Goal: Task Accomplishment & Management: Complete application form

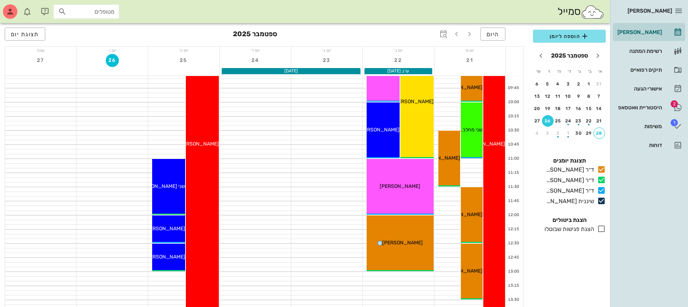
scroll to position [91, 0]
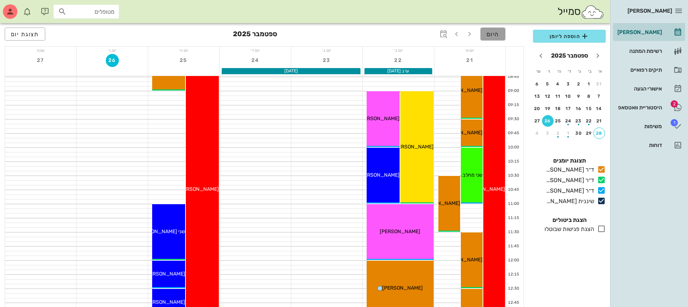
click at [488, 36] on span "היום" at bounding box center [492, 34] width 13 height 7
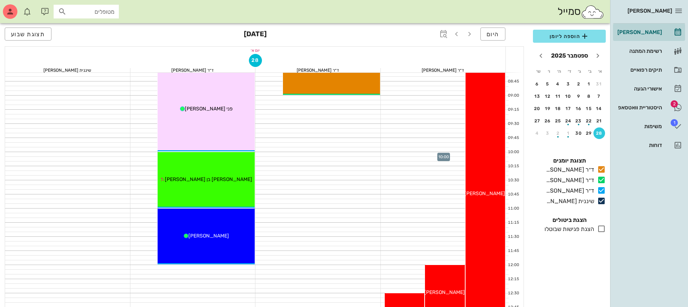
scroll to position [226, 0]
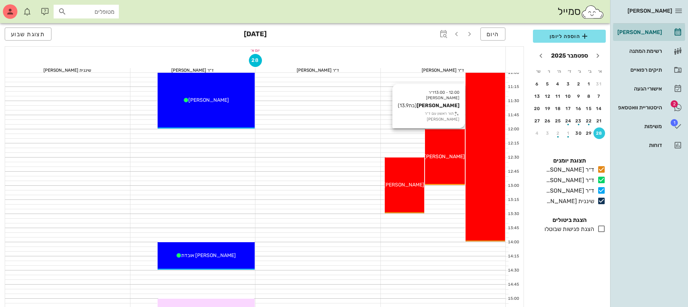
drag, startPoint x: 442, startPoint y: 149, endPoint x: 455, endPoint y: 141, distance: 15.5
click at [455, 141] on div "12:00 - 13:00 ד״ר ג׳מיל ביאדסה אורי אהרוני (בת 13.9 ) תור ראשון עם ד״ר ג׳מיל בי…" at bounding box center [444, 157] width 39 height 56
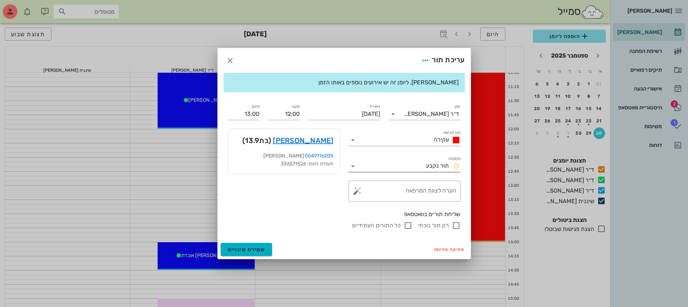
click at [350, 167] on icon at bounding box center [352, 166] width 9 height 9
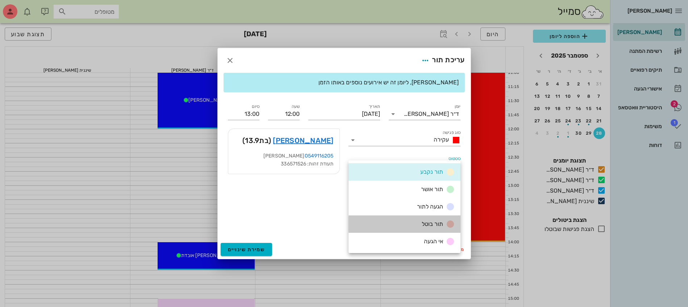
click at [431, 225] on span "תור בוטל" at bounding box center [431, 223] width 21 height 7
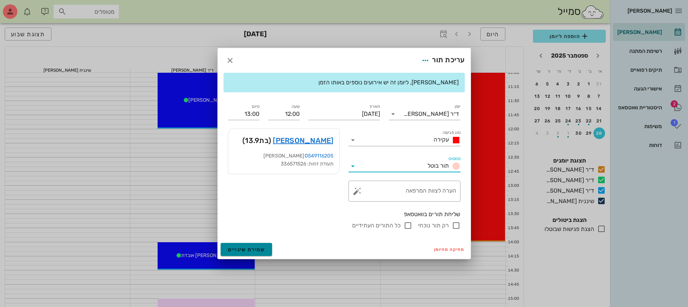
click at [256, 252] on span "שמירת שינויים" at bounding box center [246, 250] width 37 height 6
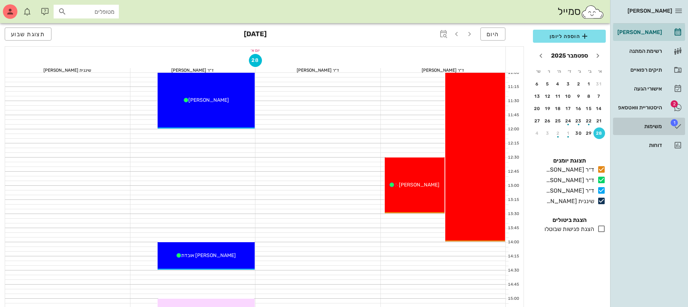
click at [643, 125] on div "משימות" at bounding box center [638, 126] width 46 height 6
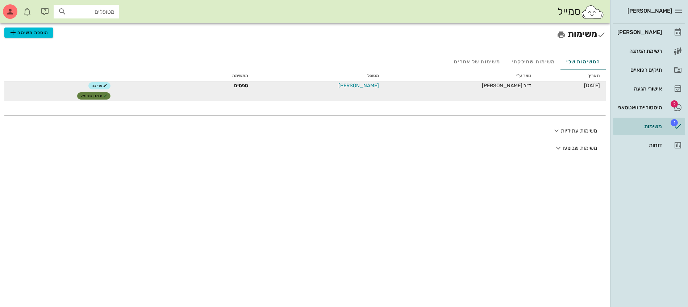
click at [107, 94] on span "סימון שבוצע" at bounding box center [93, 96] width 27 height 4
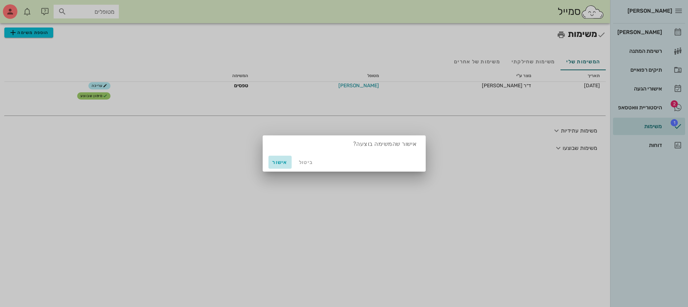
click at [274, 163] on span "אישור" at bounding box center [279, 162] width 17 height 6
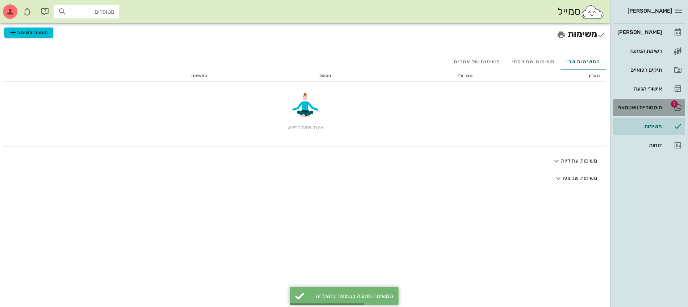
click at [645, 100] on link "2 היסטוריית וואטסאפ" at bounding box center [649, 107] width 72 height 17
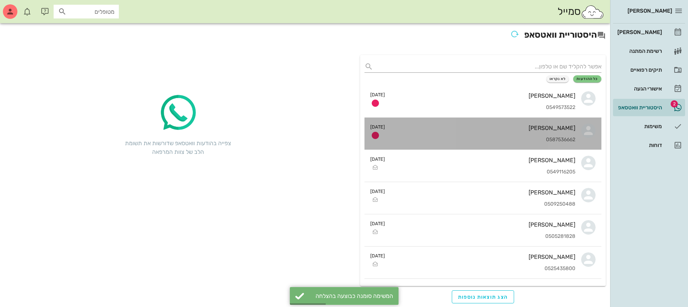
click at [458, 130] on div "ריקי דניאלי" at bounding box center [482, 128] width 185 height 7
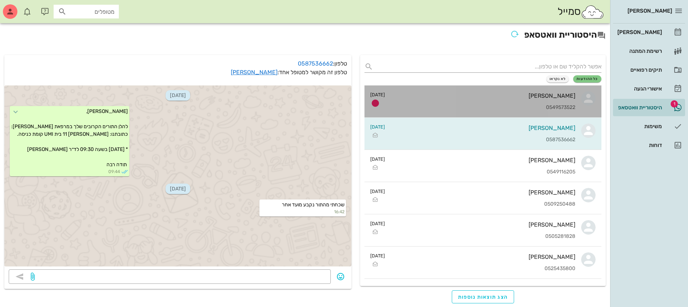
click at [513, 108] on div "0549573522" at bounding box center [482, 108] width 185 height 6
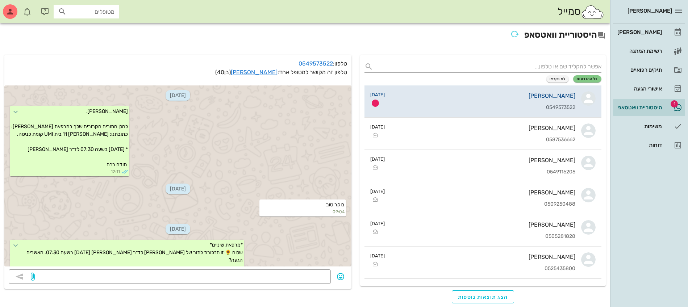
scroll to position [528, 0]
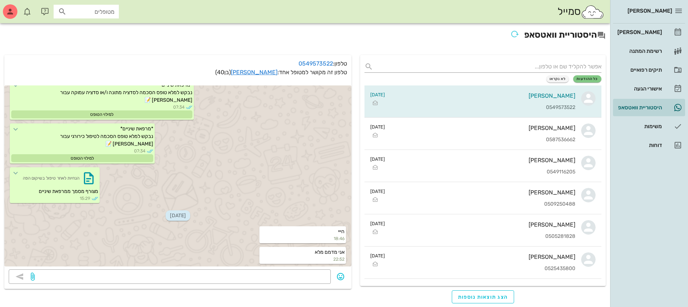
click at [458, 55] on div "כל ההודעות לא נקראו שלומי אלימלך 0549573522 25-09-2025 ריקי דניאלי 0587536662 2…" at bounding box center [482, 170] width 245 height 231
click at [641, 33] on div "[PERSON_NAME]" at bounding box center [638, 32] width 46 height 6
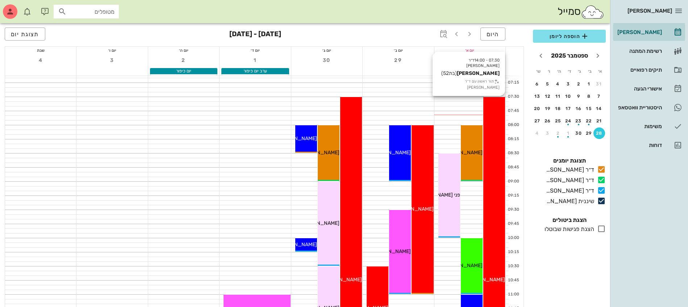
click at [497, 131] on div "07:30 - 14:00 ד״ר ג׳מיל ביאדסה טליה סלומון (בת 52 ) תור ראשון עם ד״ר ג׳מיל ביאד…" at bounding box center [494, 280] width 22 height 366
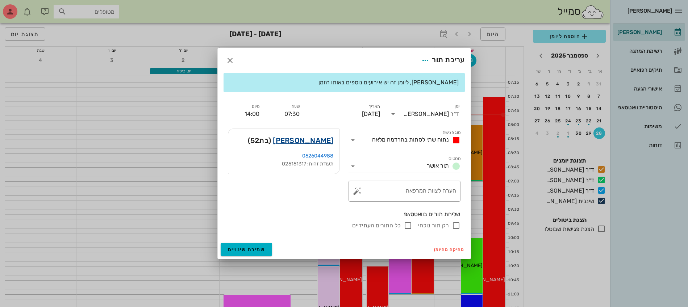
click at [317, 138] on link "טליה סלומון" at bounding box center [303, 141] width 60 height 12
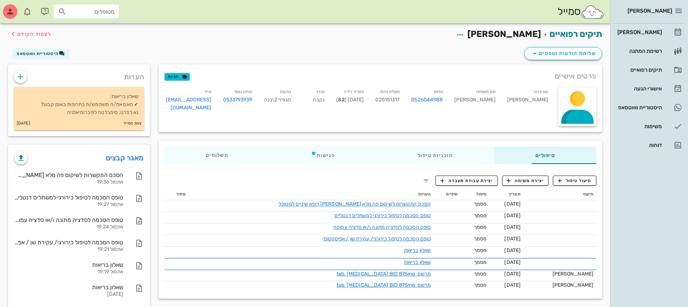
scroll to position [43, 0]
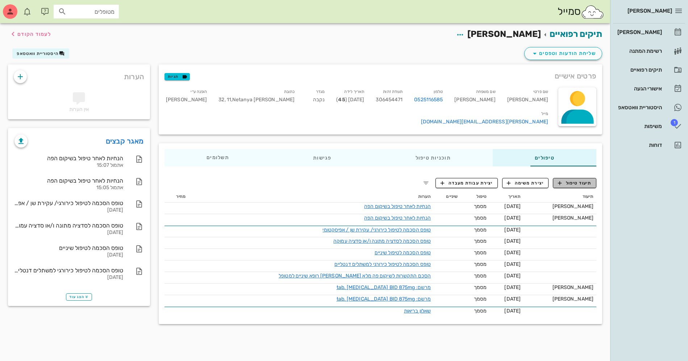
click at [559, 180] on icon "button" at bounding box center [559, 183] width 7 height 7
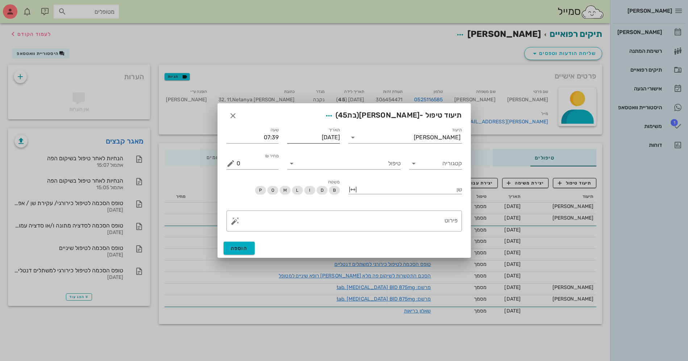
click at [303, 138] on input "[DATE]" at bounding box center [313, 138] width 52 height 12
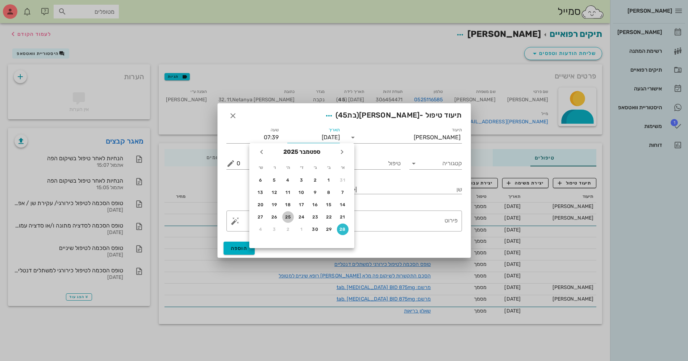
click at [286, 217] on div "25" at bounding box center [288, 217] width 12 height 5
type input "[DATE]"
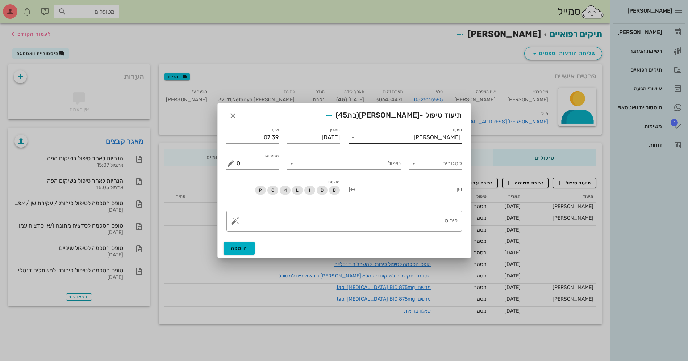
click at [413, 135] on input "תיעוד" at bounding box center [385, 138] width 55 height 12
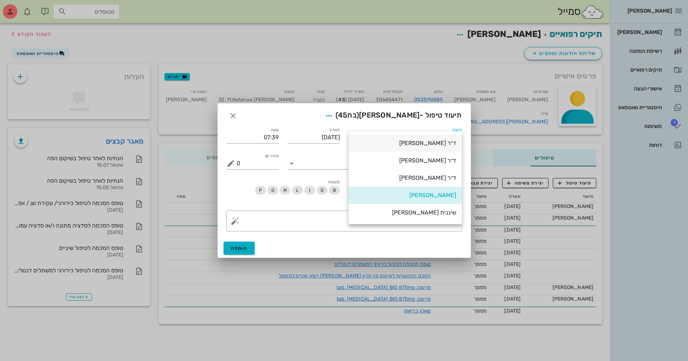
click at [441, 142] on div "ד״ר [PERSON_NAME]" at bounding box center [405, 143] width 102 height 7
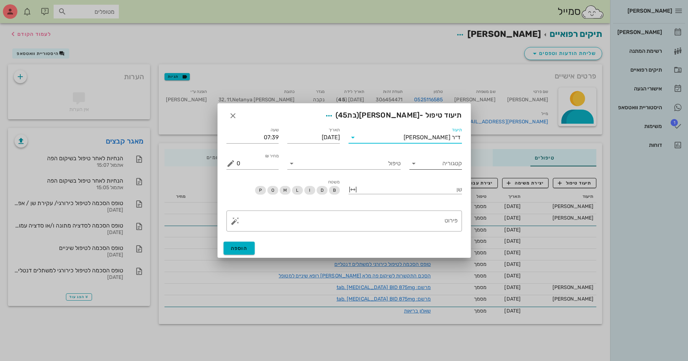
click at [429, 163] on input "קטגוריה" at bounding box center [441, 164] width 41 height 12
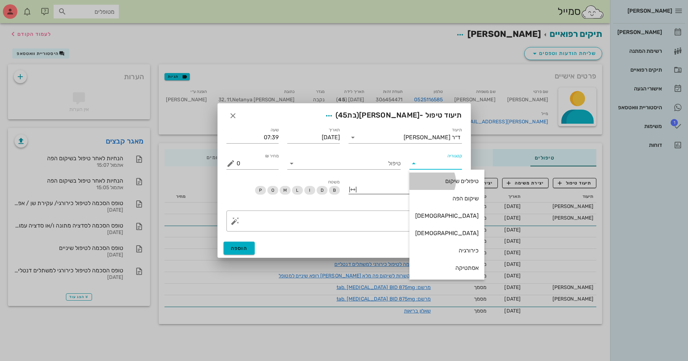
click at [440, 182] on div "טיפולים שיקום" at bounding box center [446, 181] width 63 height 7
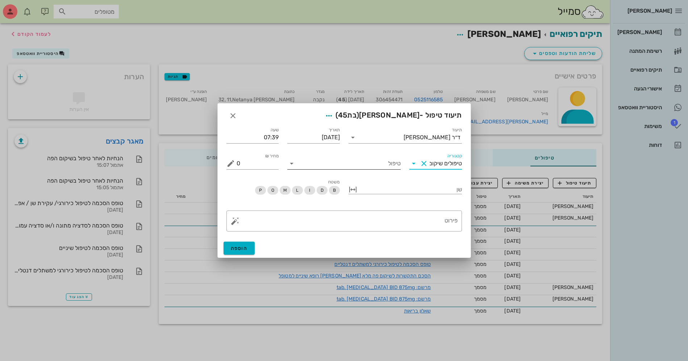
click at [356, 157] on div "טיפול" at bounding box center [343, 162] width 113 height 16
click at [358, 165] on input "טיפול" at bounding box center [348, 164] width 103 height 12
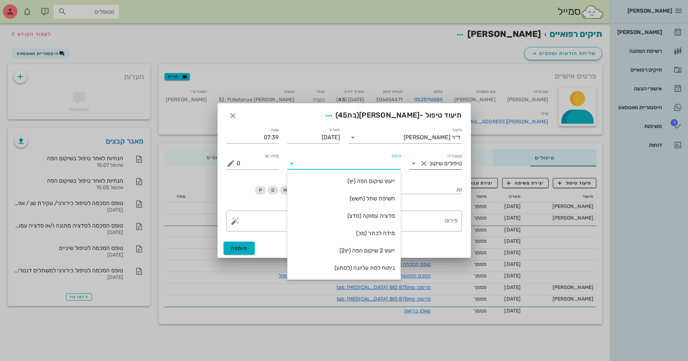
click at [434, 158] on input "טיפולים שיקום" at bounding box center [445, 164] width 32 height 12
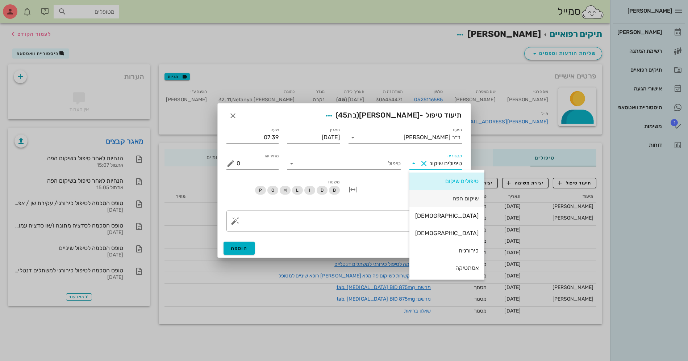
click at [446, 202] on div "שיקום הפה" at bounding box center [446, 198] width 63 height 7
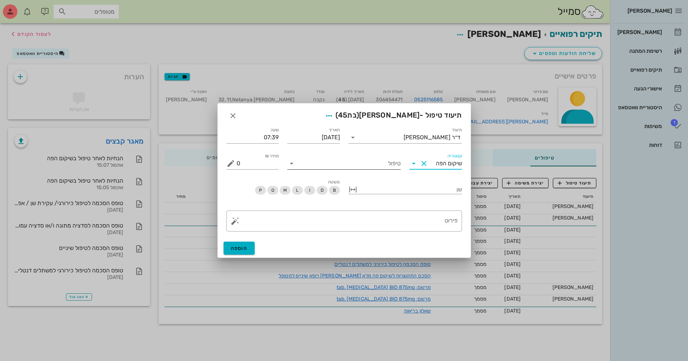
click at [367, 161] on input "טיפול" at bounding box center [348, 164] width 103 height 12
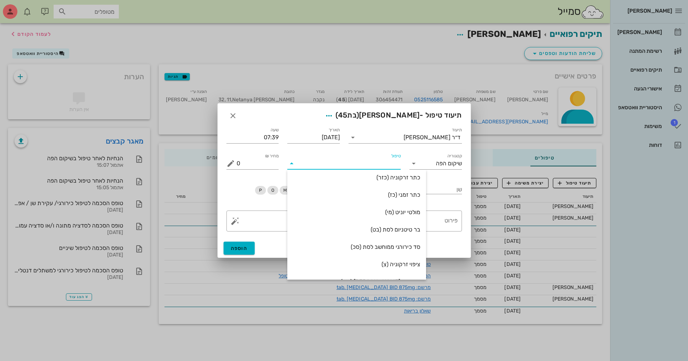
scroll to position [174, 0]
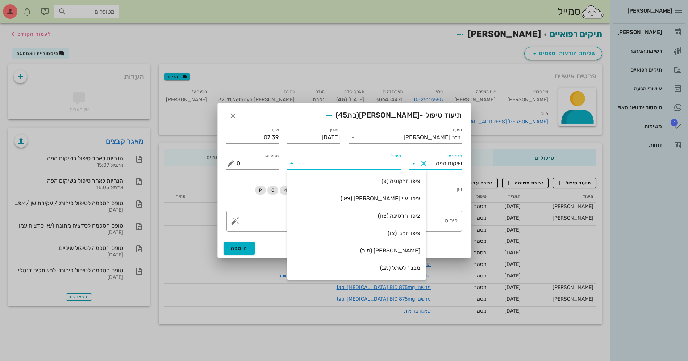
click at [455, 158] on input "שיקום הפה" at bounding box center [445, 164] width 32 height 12
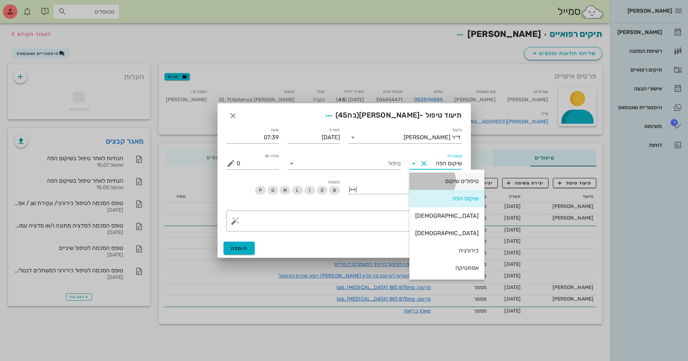
click at [438, 182] on div "טיפולים שיקום" at bounding box center [446, 181] width 63 height 7
type input "טיפולים שיקום"
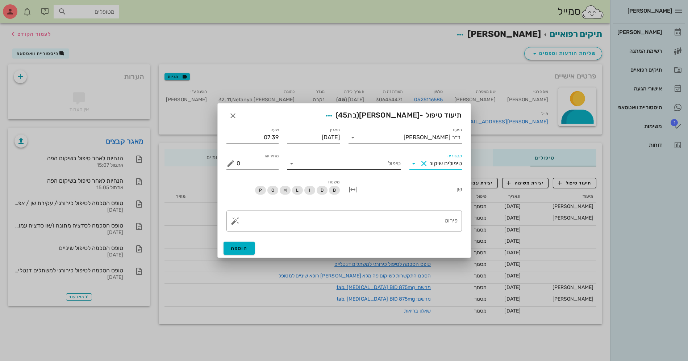
click at [371, 161] on input "טיפול" at bounding box center [348, 164] width 103 height 12
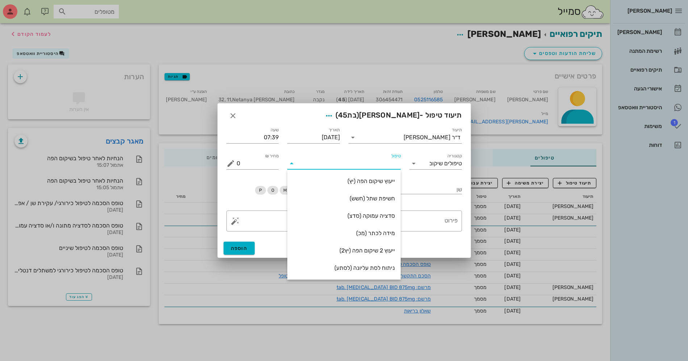
scroll to position [91, 0]
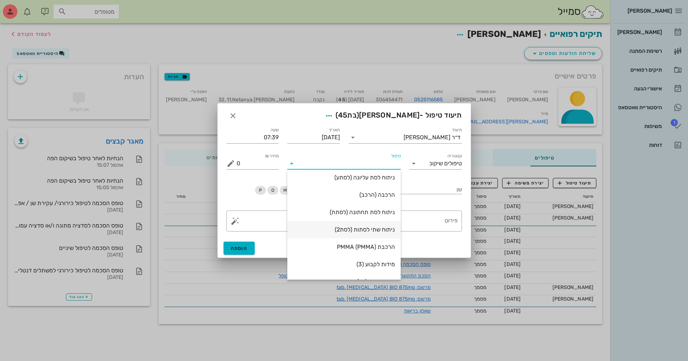
click at [384, 224] on div "ניתוח שתי לסתות (לסת2)" at bounding box center [344, 230] width 102 height 16
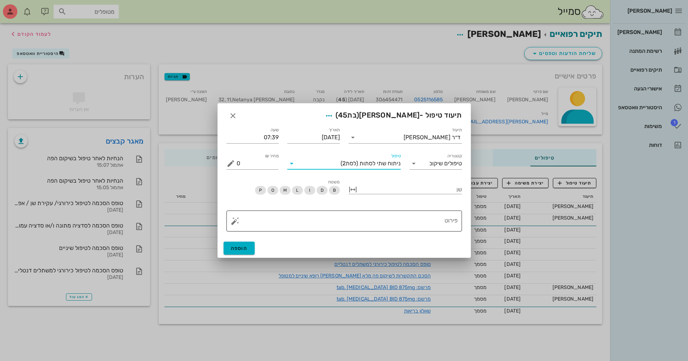
click at [426, 223] on textarea "פירוט" at bounding box center [346, 222] width 221 height 17
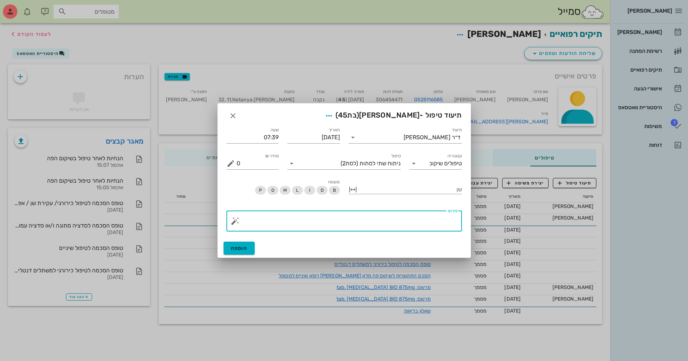
click at [233, 222] on button "button" at bounding box center [235, 221] width 9 height 9
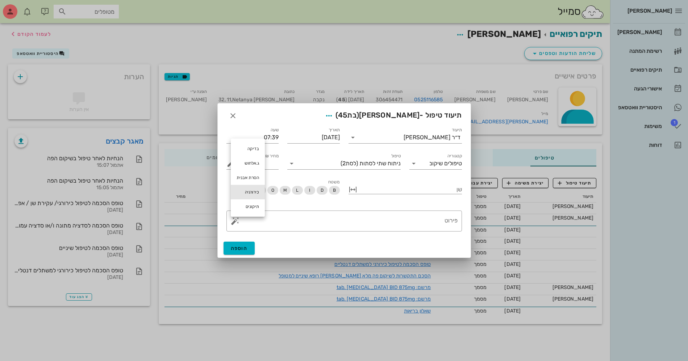
click at [249, 194] on div "כירורגיה" at bounding box center [248, 192] width 34 height 14
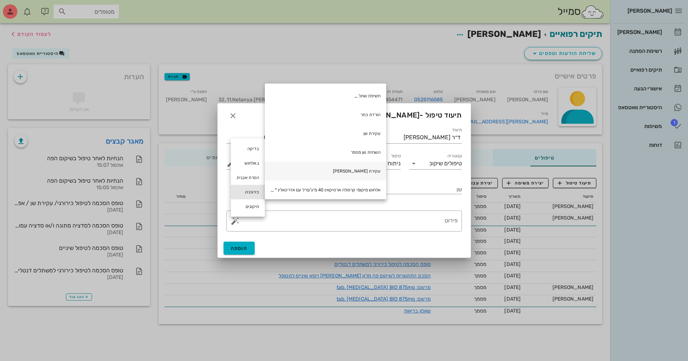
scroll to position [45, 0]
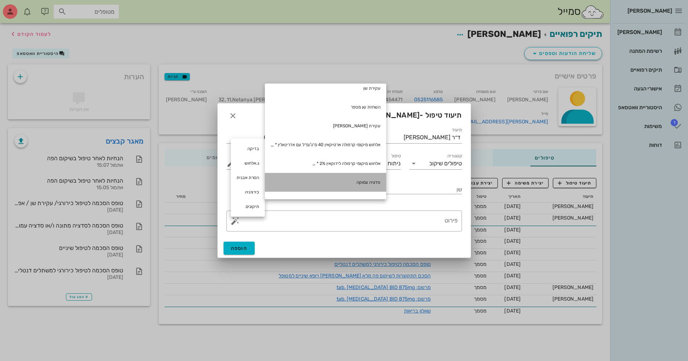
click at [350, 181] on div "סדציה עמוקה" at bounding box center [325, 182] width 121 height 19
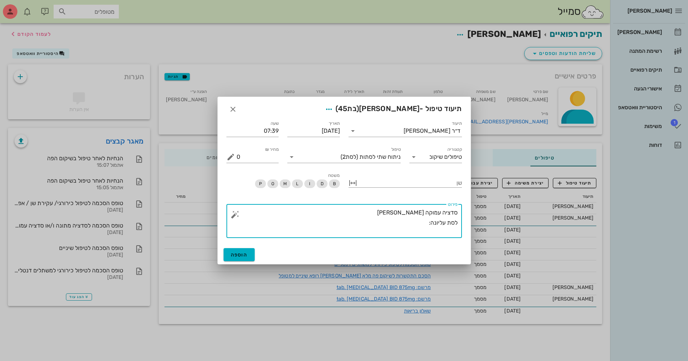
click at [234, 212] on button "button" at bounding box center [235, 214] width 9 height 9
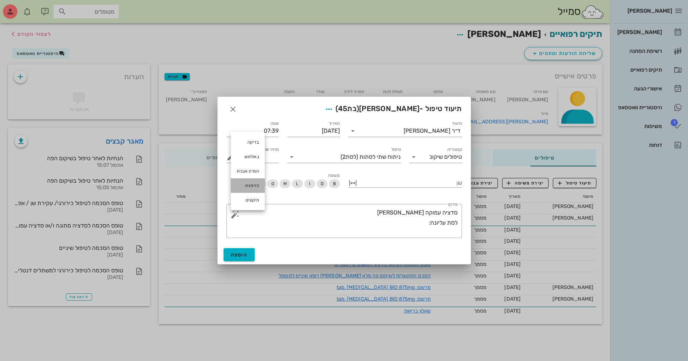
click at [250, 185] on div "כירורגיה" at bounding box center [248, 185] width 34 height 14
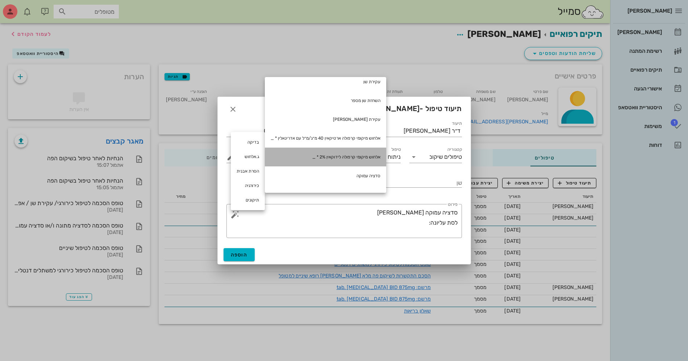
click at [354, 160] on div "אלחוש מיקומי קרפולה לידוקאין 2% * _" at bounding box center [325, 157] width 121 height 19
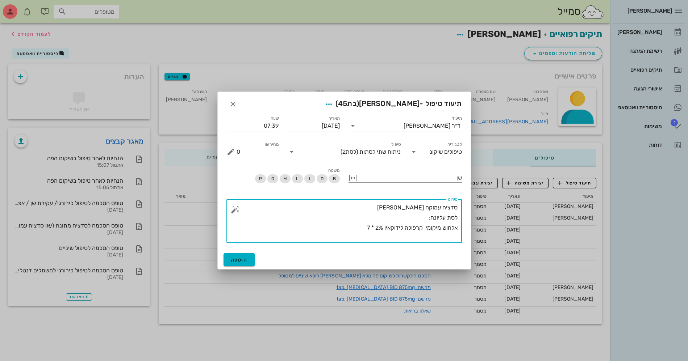
click at [235, 206] on button "button" at bounding box center [235, 209] width 9 height 9
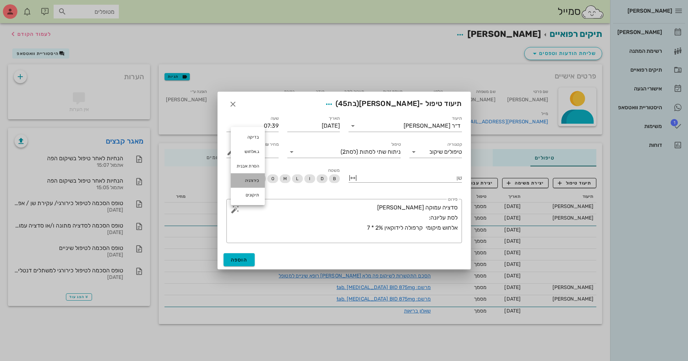
click at [240, 182] on div "כירורגיה" at bounding box center [248, 180] width 34 height 14
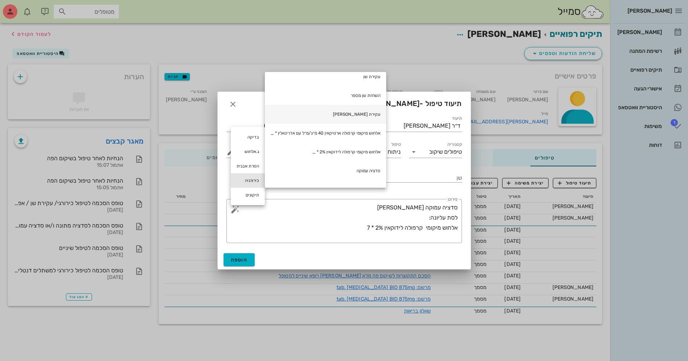
scroll to position [0, 0]
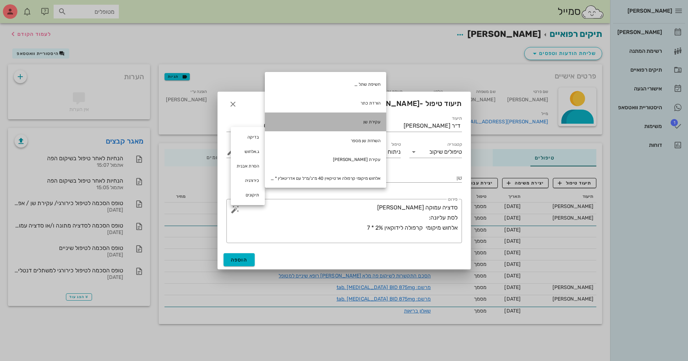
click at [379, 119] on div "עקירת שן" at bounding box center [325, 122] width 121 height 19
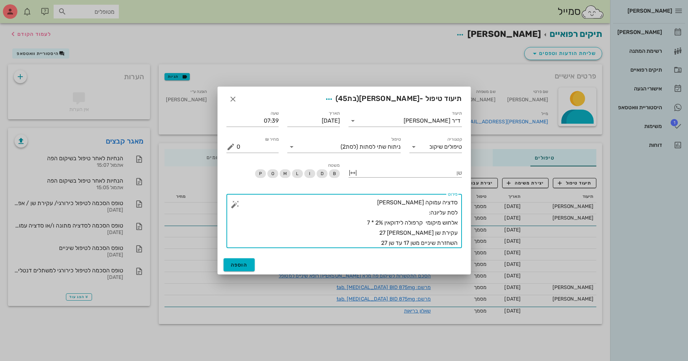
click at [421, 233] on textarea "סדציה עמוקה [PERSON_NAME] לסת עליונה: אלחוש מיקומי קרפולה לידוקאין 2% * 7 עקירת…" at bounding box center [346, 223] width 221 height 51
click at [368, 242] on textarea "סדציה עמוקה [PERSON_NAME] לסת עליונה: אלחוש מיקומי קרפולה לידוקאין 2% * 7 עקירת…" at bounding box center [346, 223] width 221 height 51
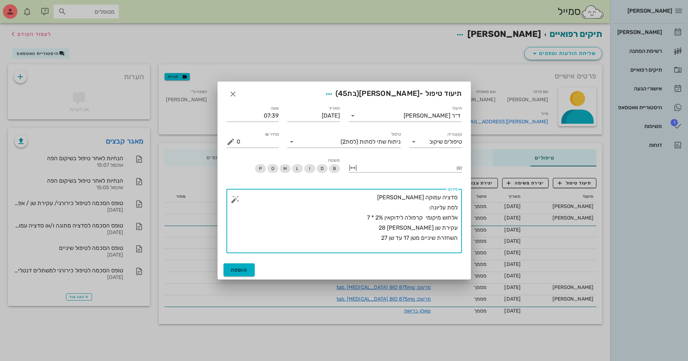
drag, startPoint x: 439, startPoint y: 236, endPoint x: 444, endPoint y: 236, distance: 5.1
click at [444, 236] on textarea "סדציה עמוקה [PERSON_NAME] לסת עליונה: אלחוש מיקומי קרפולה לידוקאין 2% * 7 עקירת…" at bounding box center [346, 223] width 221 height 61
click at [375, 237] on textarea "סדציה עמוקה [PERSON_NAME] לסת עליונה: אלחוש מיקומי קרפולה לידוקאין 2% * 7 עקירת…" at bounding box center [346, 223] width 221 height 61
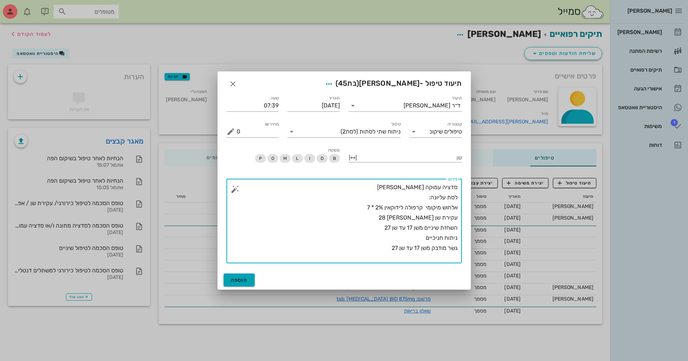
type textarea "סדציה עמוקה [PERSON_NAME] לסת עליונה: אלחוש מיקומי קרפולה לידוקאין 2% * 7 עקירת…"
click at [237, 279] on span "הוספה" at bounding box center [239, 280] width 17 height 6
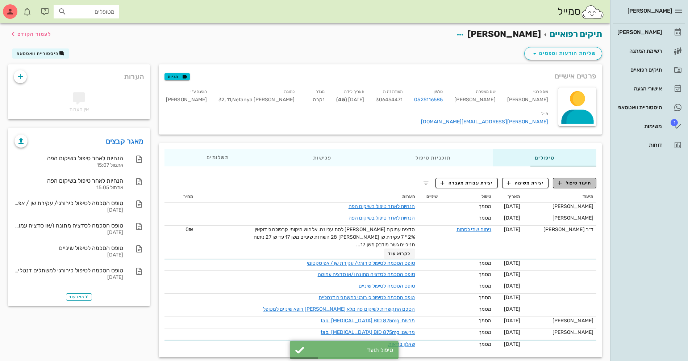
click at [580, 178] on button "תיעוד טיפול" at bounding box center [573, 183] width 43 height 10
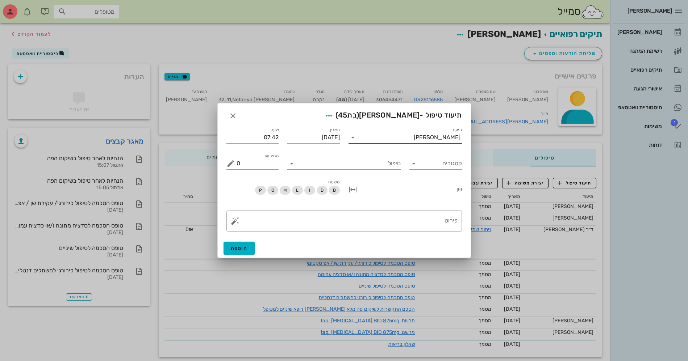
click at [413, 137] on input "תיעוד" at bounding box center [385, 138] width 55 height 12
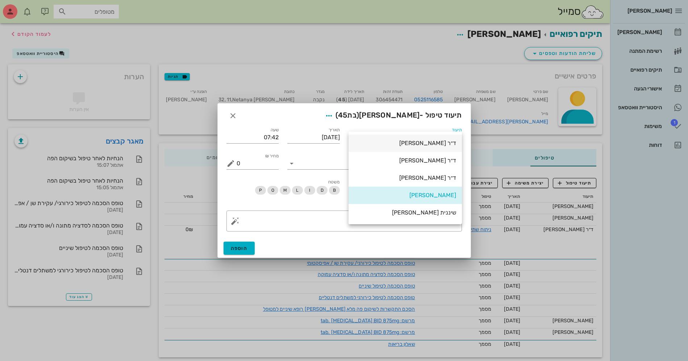
click at [441, 142] on div "ד״ר [PERSON_NAME]" at bounding box center [405, 143] width 102 height 7
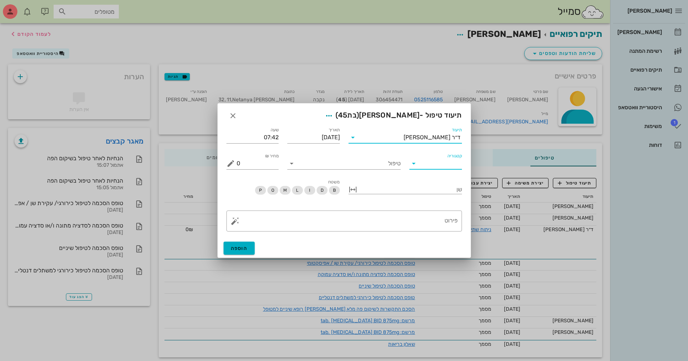
click at [425, 165] on input "קטגוריה" at bounding box center [441, 164] width 41 height 12
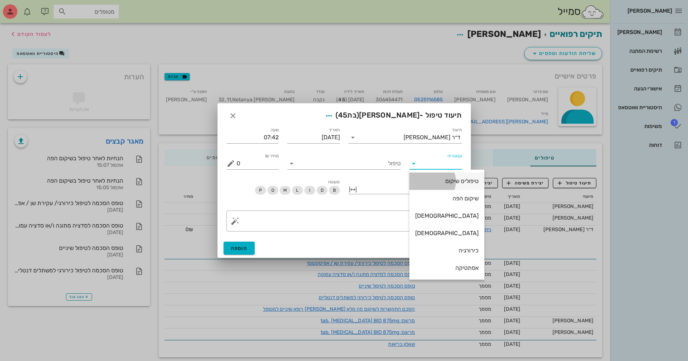
click at [430, 182] on div "טיפולים שיקום" at bounding box center [446, 181] width 63 height 7
type input "טיפולים שיקום"
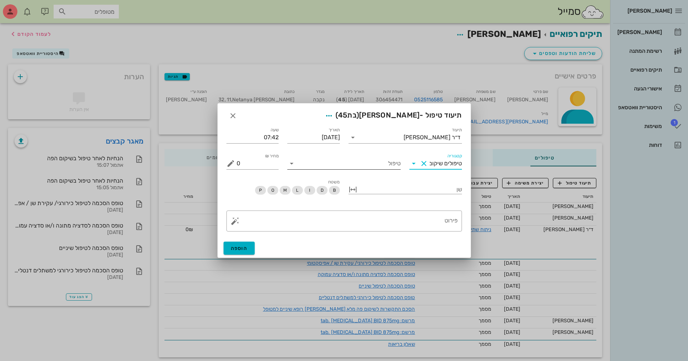
click at [341, 163] on input "טיפול" at bounding box center [348, 164] width 103 height 12
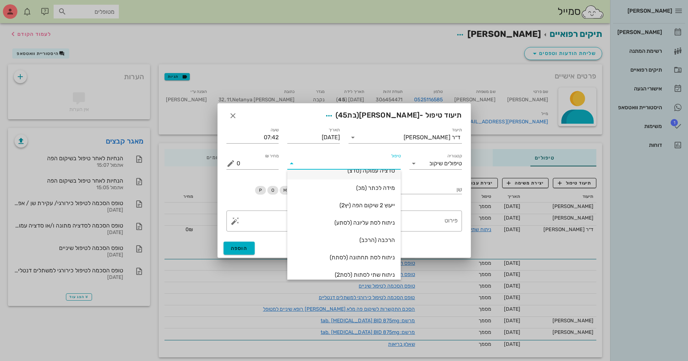
scroll to position [91, 0]
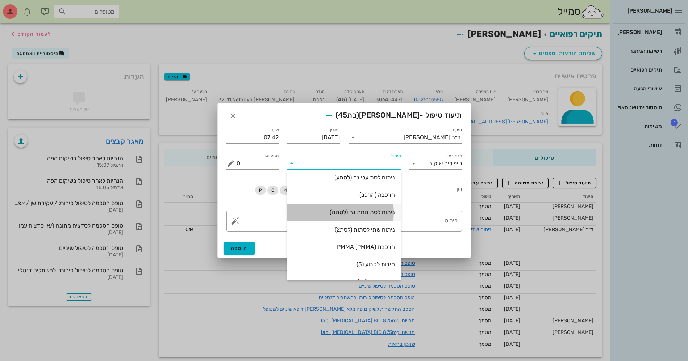
click at [381, 211] on div "ניתוח לסת תחתונה (לסתת)" at bounding box center [344, 212] width 102 height 7
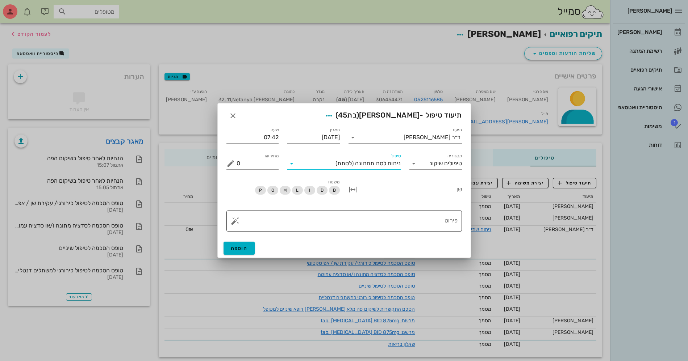
click at [407, 219] on textarea "פירוט" at bounding box center [346, 222] width 221 height 17
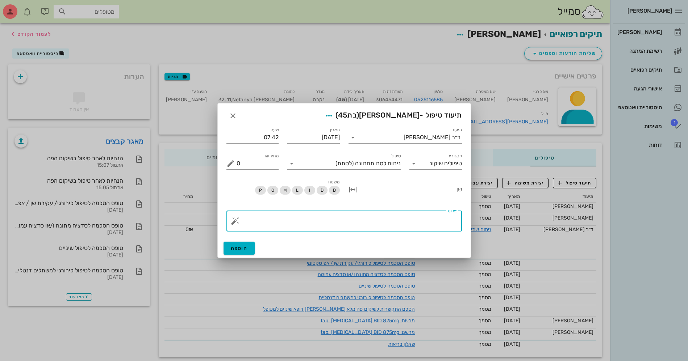
click at [231, 220] on button "button" at bounding box center [235, 221] width 9 height 9
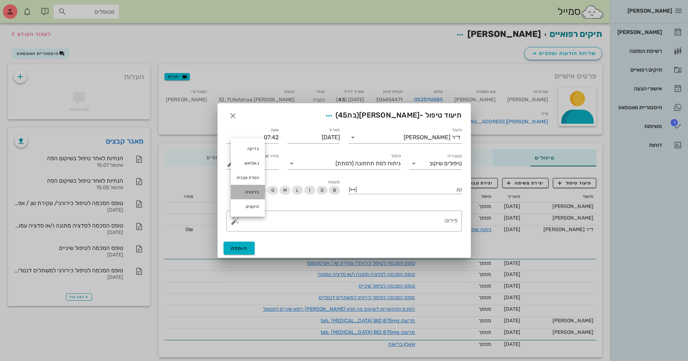
click at [242, 190] on div "כירורגיה" at bounding box center [248, 192] width 34 height 14
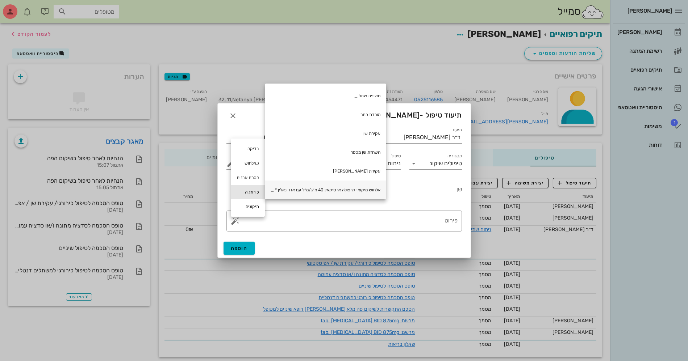
scroll to position [45, 0]
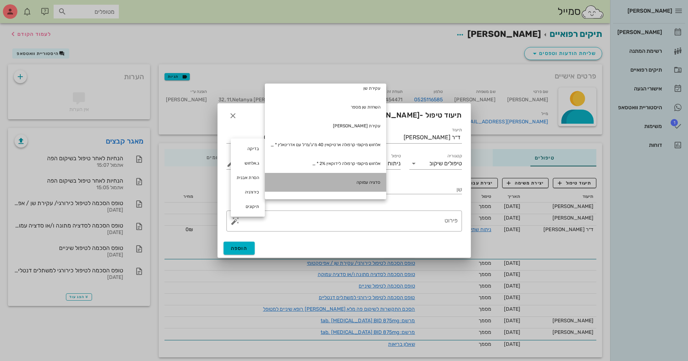
click at [370, 182] on div "סדציה עמוקה" at bounding box center [325, 182] width 121 height 19
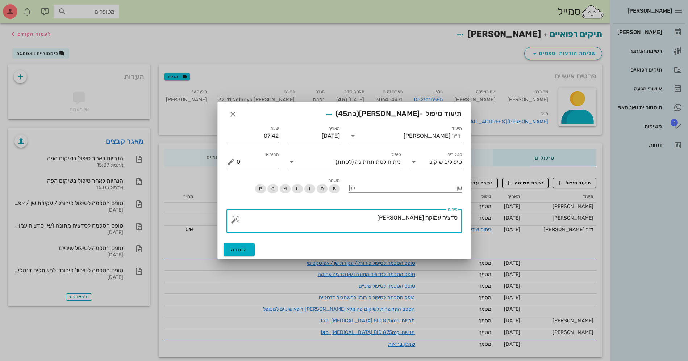
click at [236, 221] on button "button" at bounding box center [235, 219] width 9 height 9
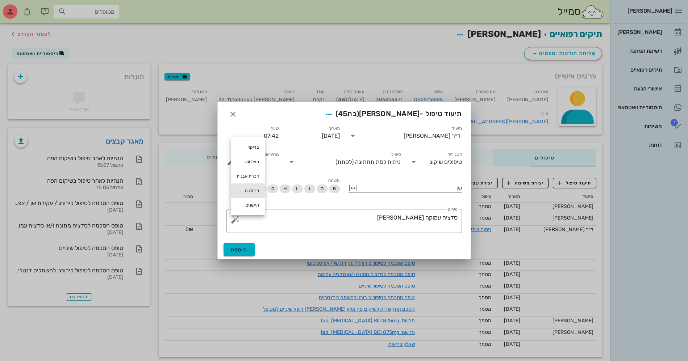
click at [250, 192] on div "כירורגיה" at bounding box center [248, 191] width 34 height 14
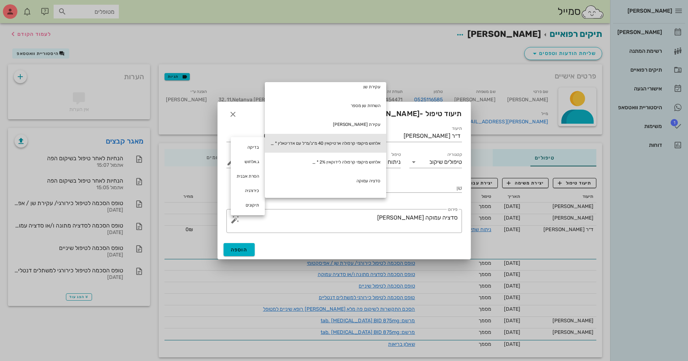
click at [353, 142] on div "אלחוש מיקומי קרפולה ארטיקאין 40 מ״ג/מ״ל עם אדרינאלין * _" at bounding box center [325, 143] width 121 height 19
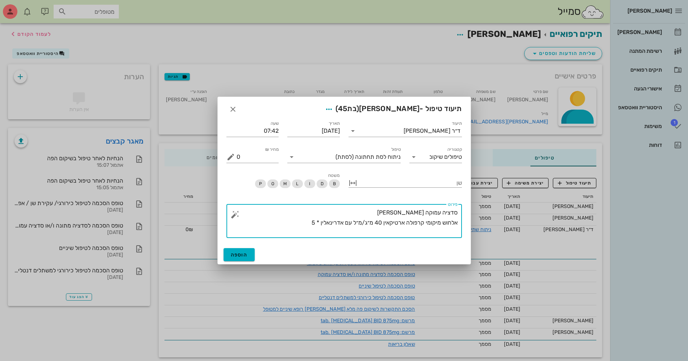
click at [234, 214] on button "button" at bounding box center [235, 214] width 9 height 9
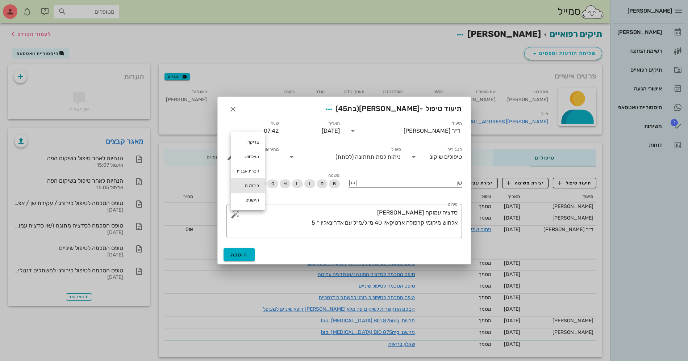
click at [254, 184] on div "כירורגיה" at bounding box center [248, 185] width 34 height 14
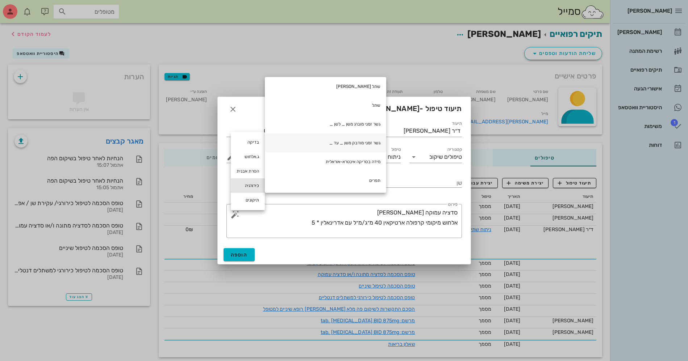
scroll to position [146, 0]
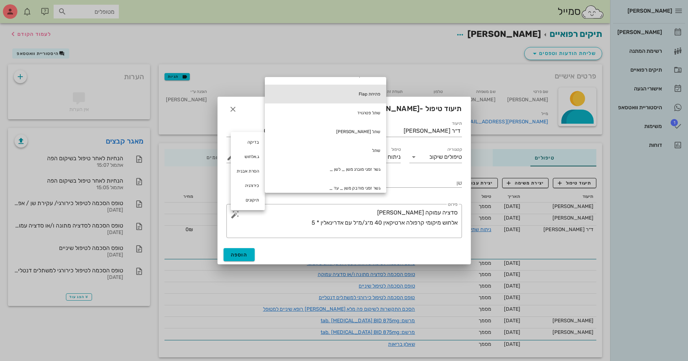
click at [375, 90] on div "פתיחת Flap" at bounding box center [325, 94] width 121 height 19
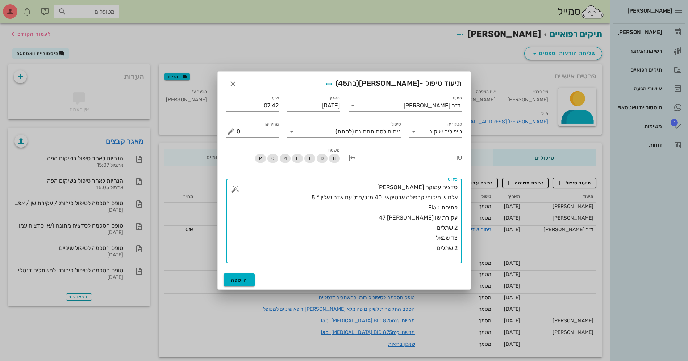
click at [235, 188] on button "button" at bounding box center [235, 189] width 9 height 9
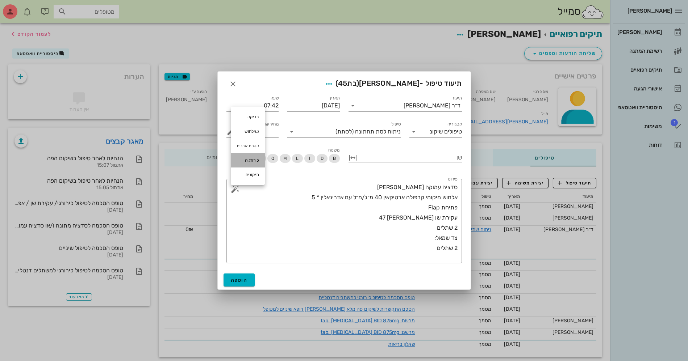
click at [255, 158] on div "כירורגיה" at bounding box center [248, 160] width 34 height 14
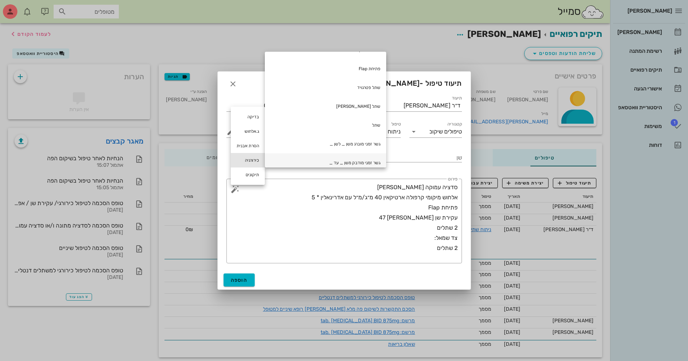
scroll to position [191, 0]
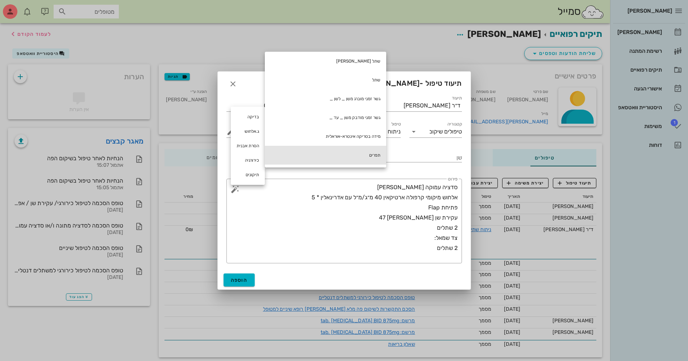
click at [369, 154] on div "תפרים" at bounding box center [325, 155] width 121 height 19
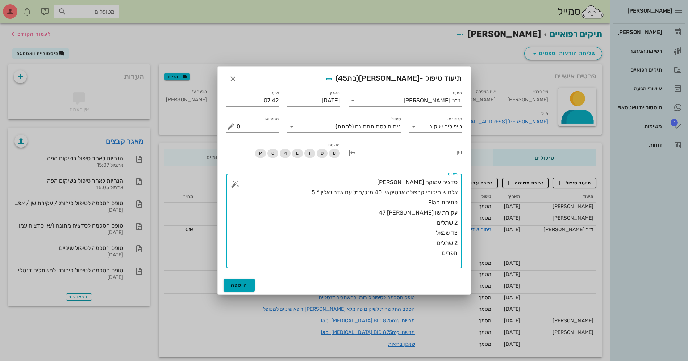
type textarea "סדציה עמוקה [PERSON_NAME] אלחוש מיקומי קרפולה ארטיקאין 40 מ״ג/מ״ל עם אדרינאלין …"
click at [241, 283] on span "הוספה" at bounding box center [239, 285] width 17 height 6
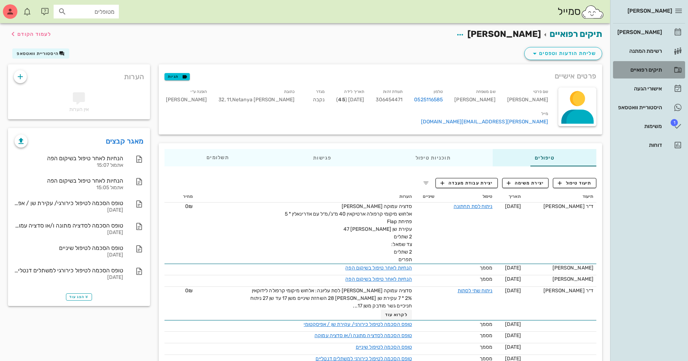
click at [633, 68] on div "תיקים רפואיים" at bounding box center [638, 70] width 46 height 6
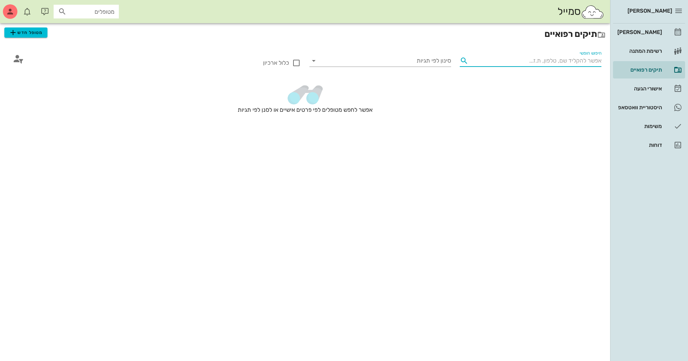
click at [562, 58] on input "חיפוש חופשי" at bounding box center [536, 61] width 130 height 12
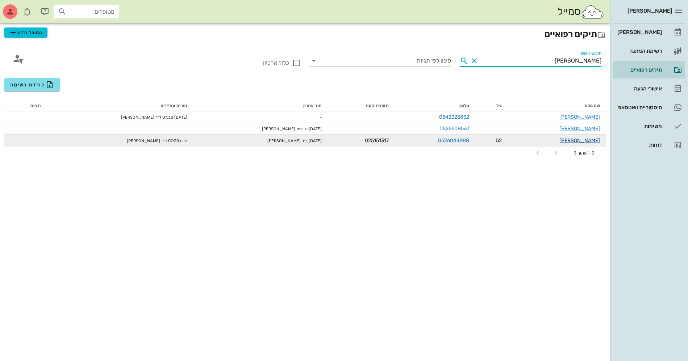
type input "[PERSON_NAME]"
click at [586, 140] on link "[PERSON_NAME]" at bounding box center [579, 141] width 41 height 6
